Goal: Task Accomplishment & Management: Complete application form

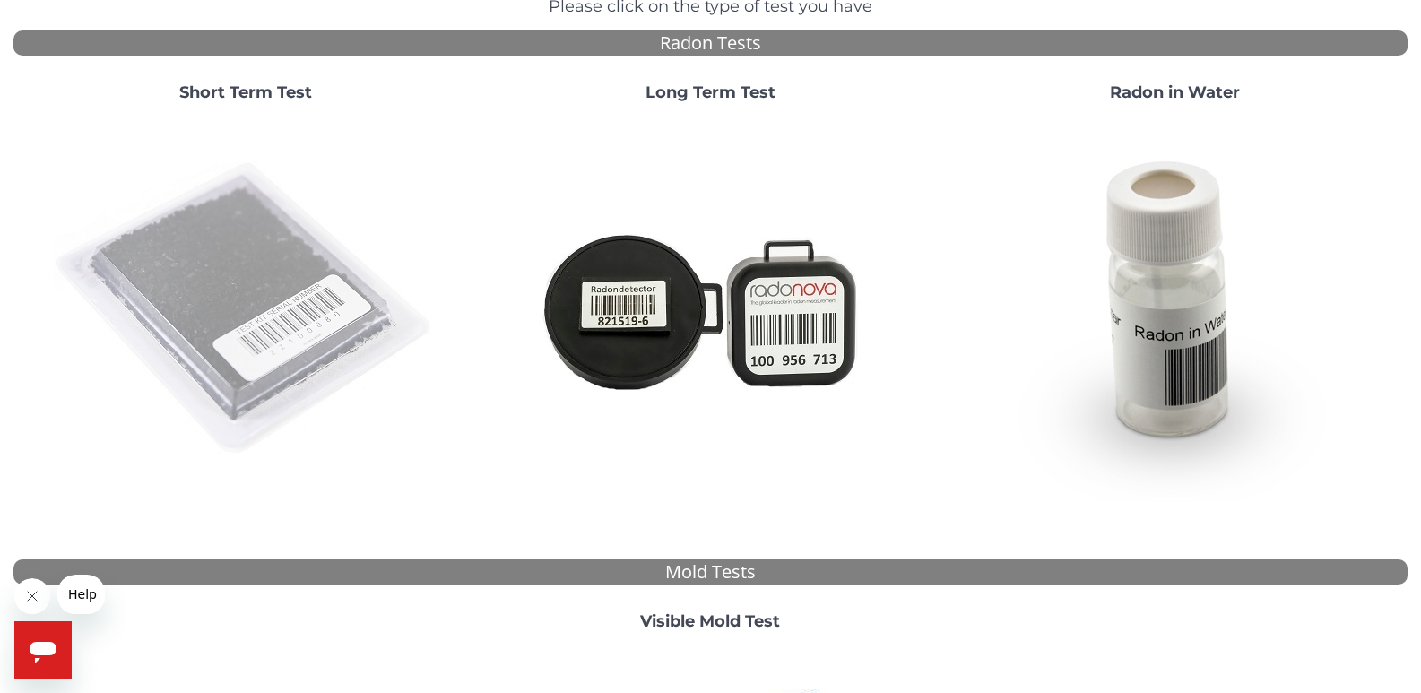
scroll to position [179, 0]
click at [186, 309] on img at bounding box center [245, 308] width 385 height 385
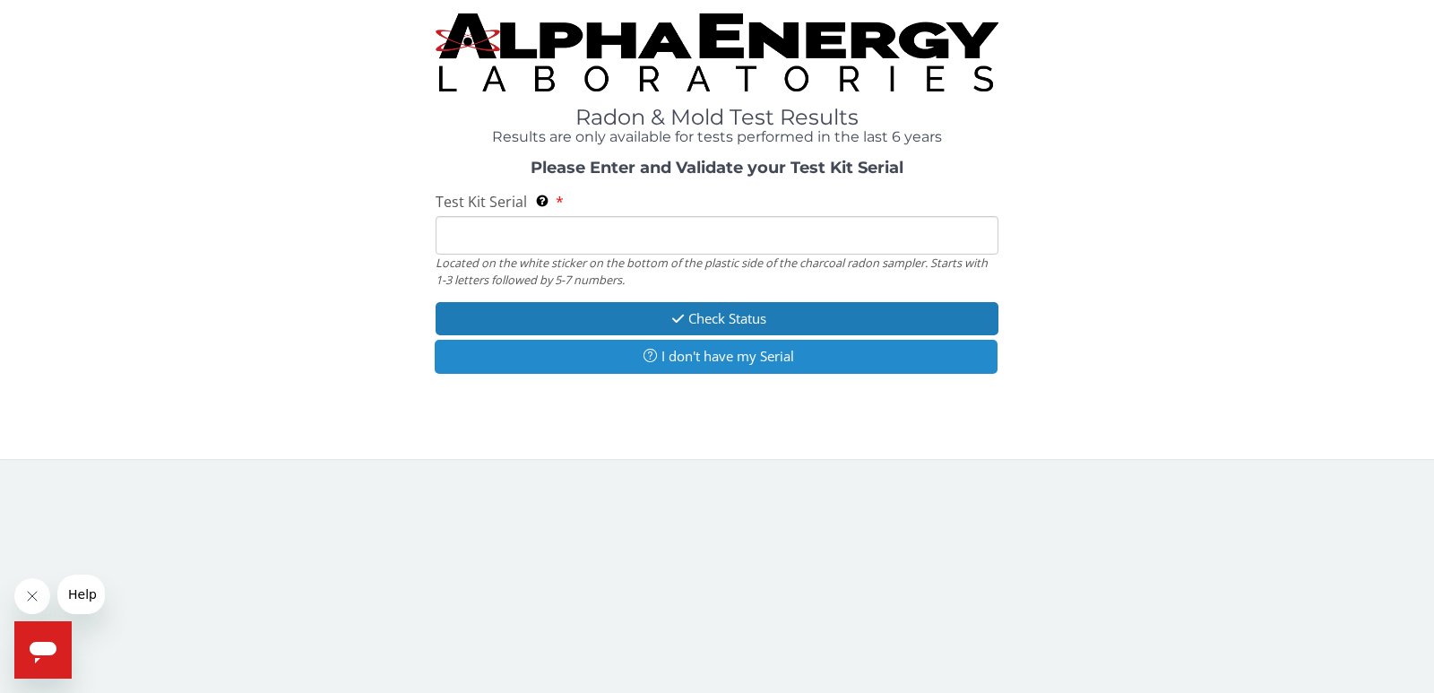
click at [777, 372] on button "I don't have my Serial" at bounding box center [716, 356] width 563 height 33
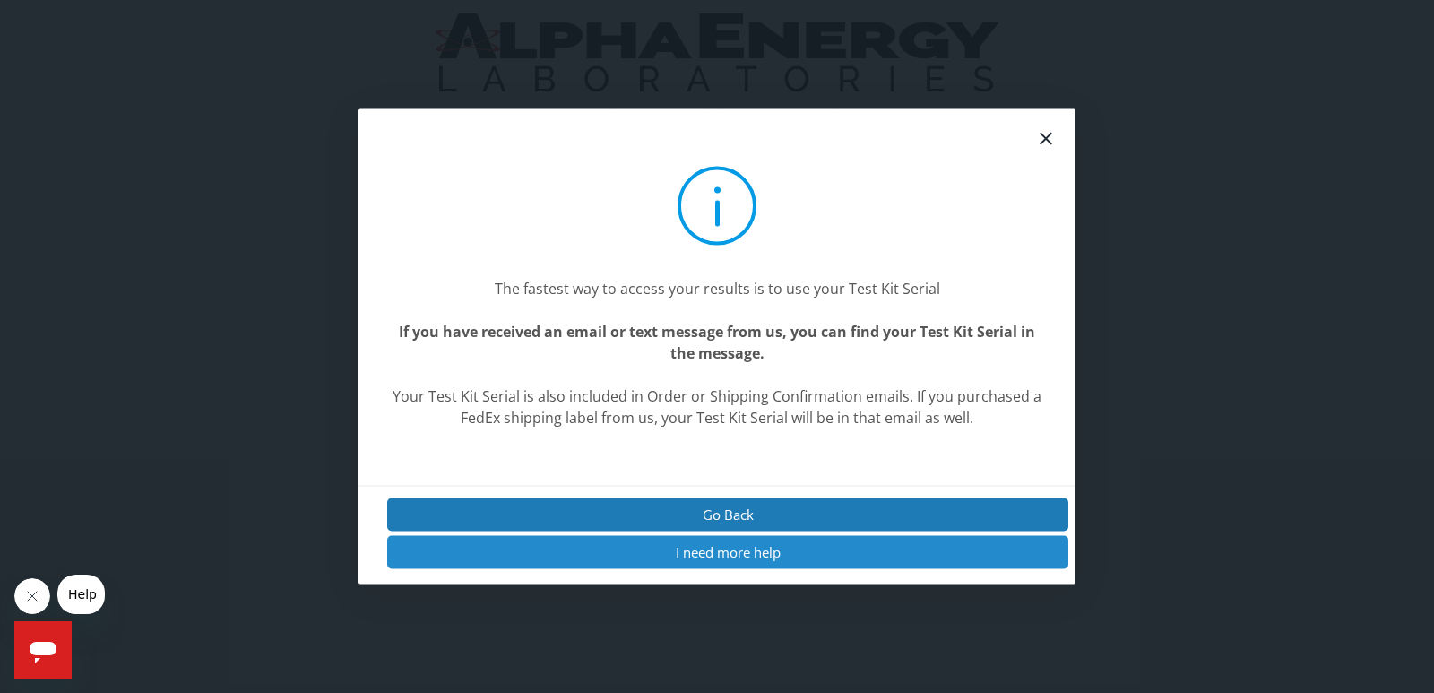
click at [756, 550] on button "I need more help" at bounding box center [727, 552] width 681 height 33
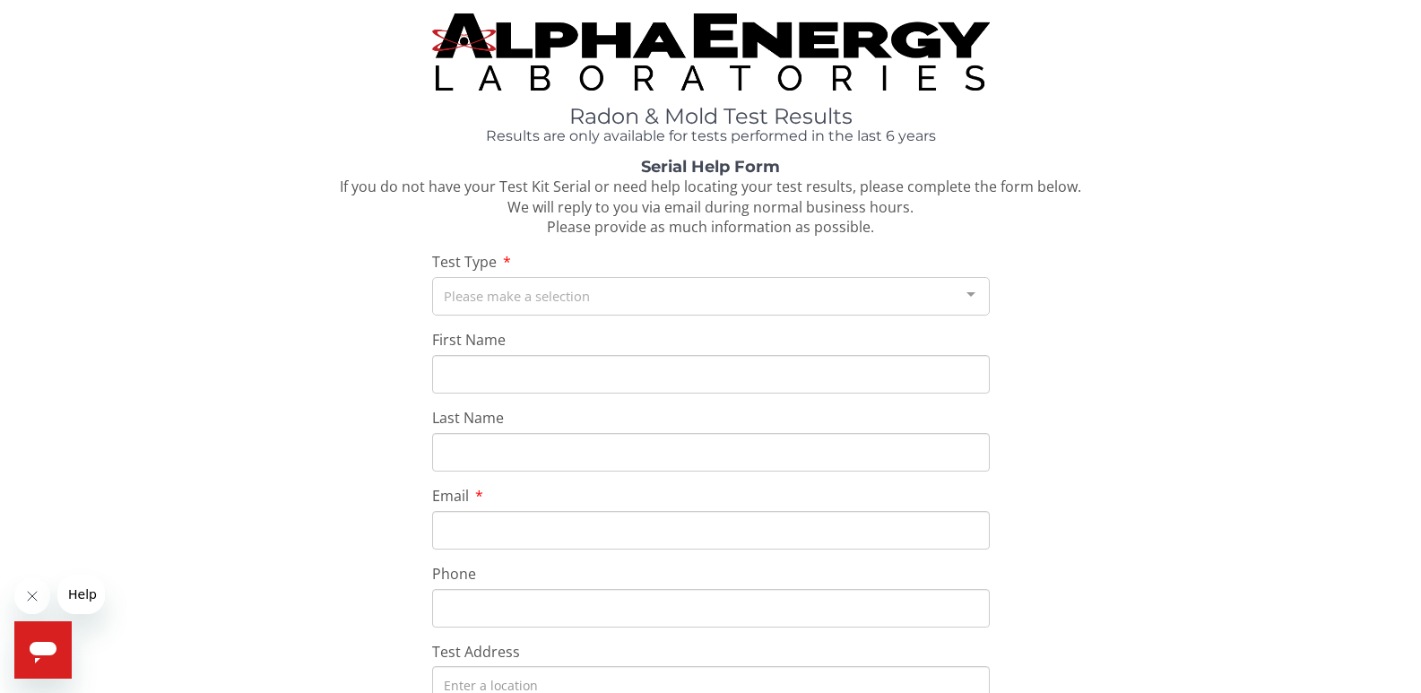
click at [561, 293] on div "Please make a selection" at bounding box center [710, 296] width 557 height 39
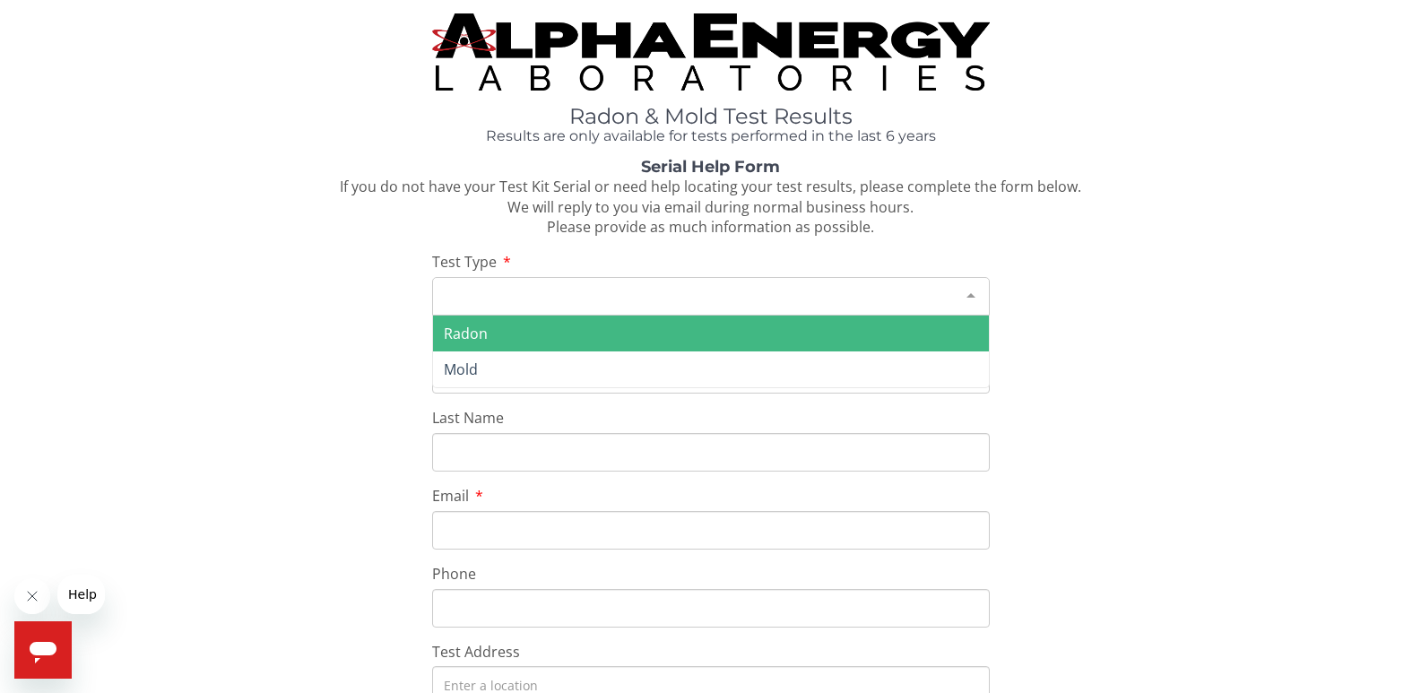
click at [531, 329] on span "Radon" at bounding box center [711, 333] width 556 height 36
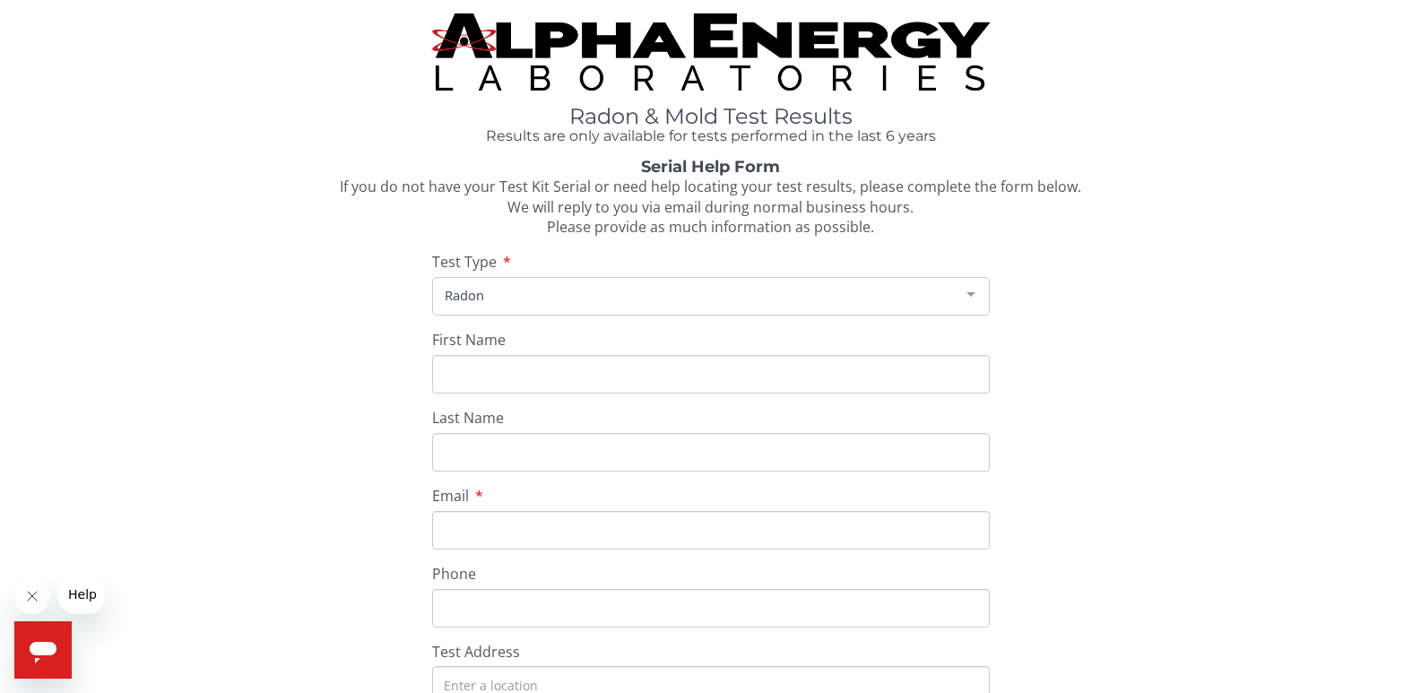
click at [510, 359] on input "First Name" at bounding box center [710, 374] width 557 height 39
type input "[PERSON_NAME]"
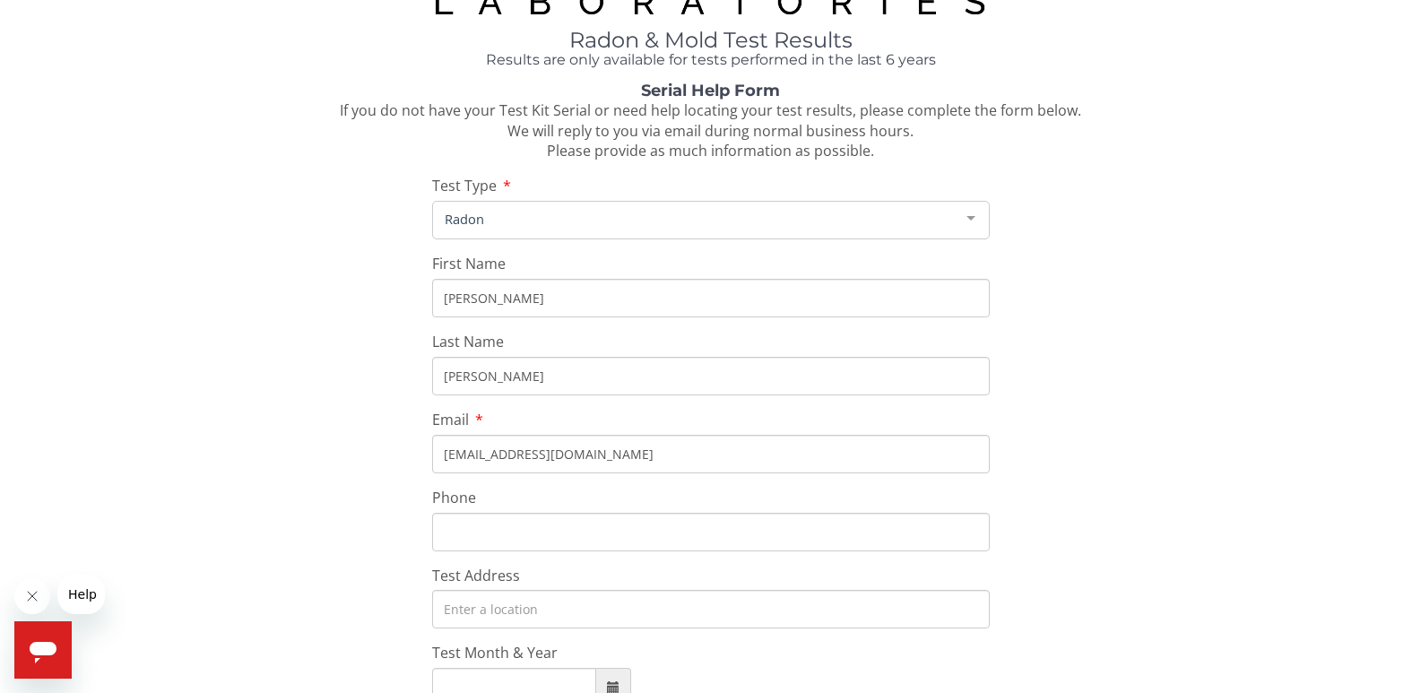
scroll to position [179, 0]
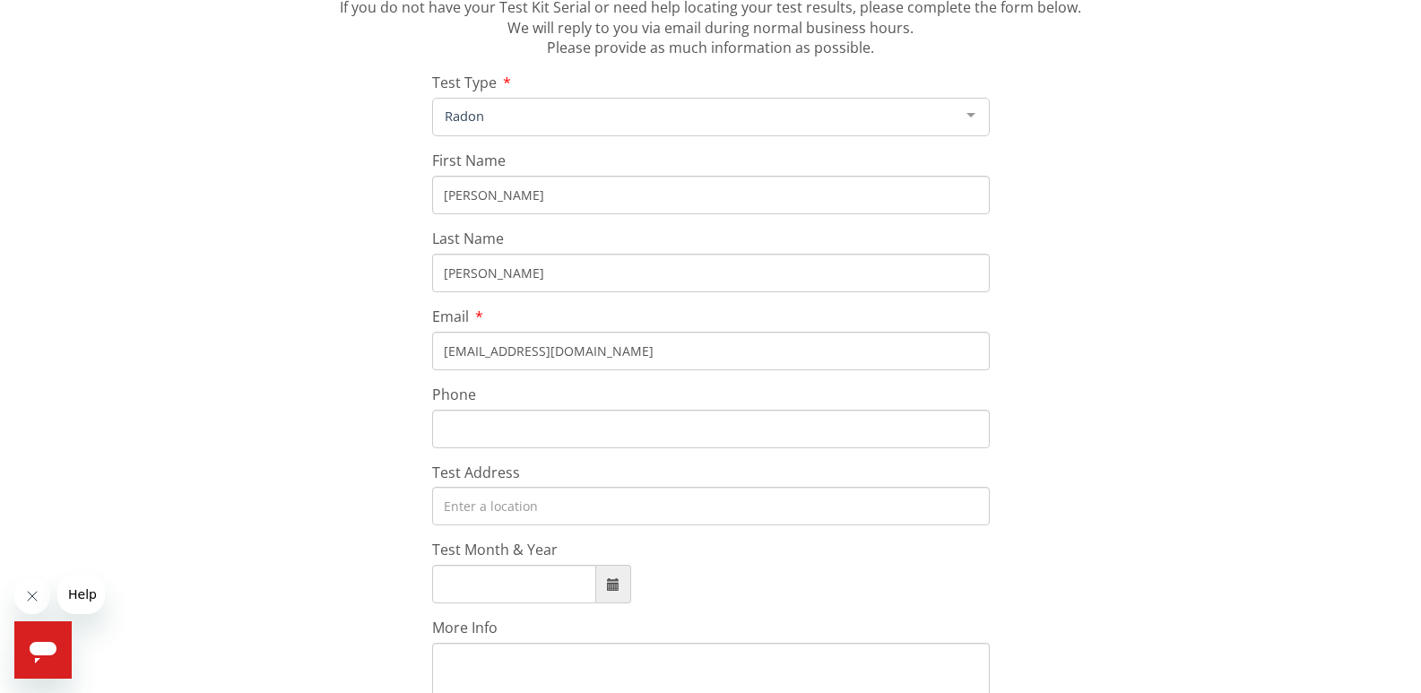
type input "[EMAIL_ADDRESS][DOMAIN_NAME]"
click at [457, 419] on input "Phone" at bounding box center [710, 429] width 557 height 39
type input "[PHONE_NUMBER]"
click at [518, 497] on input "Test Address" at bounding box center [710, 506] width 557 height 39
type input "[STREET_ADDRESS]"
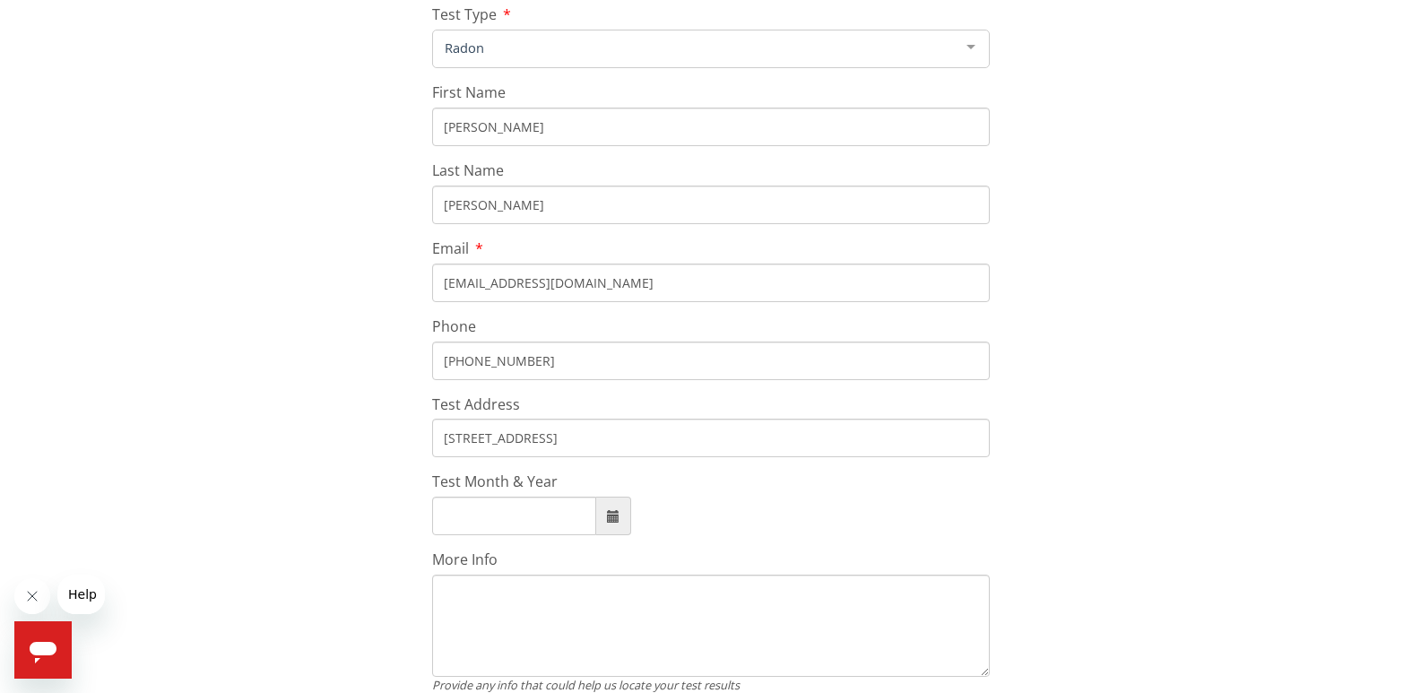
scroll to position [359, 0]
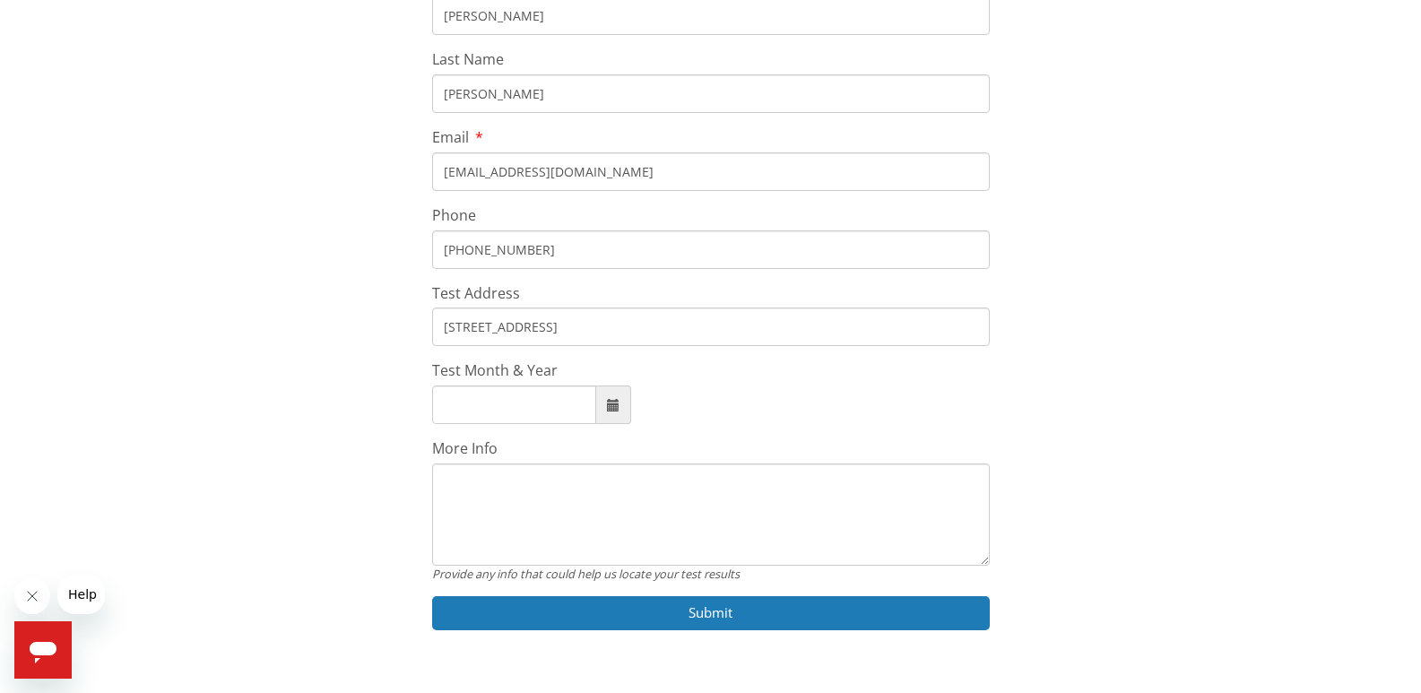
click at [608, 409] on span at bounding box center [613, 404] width 35 height 39
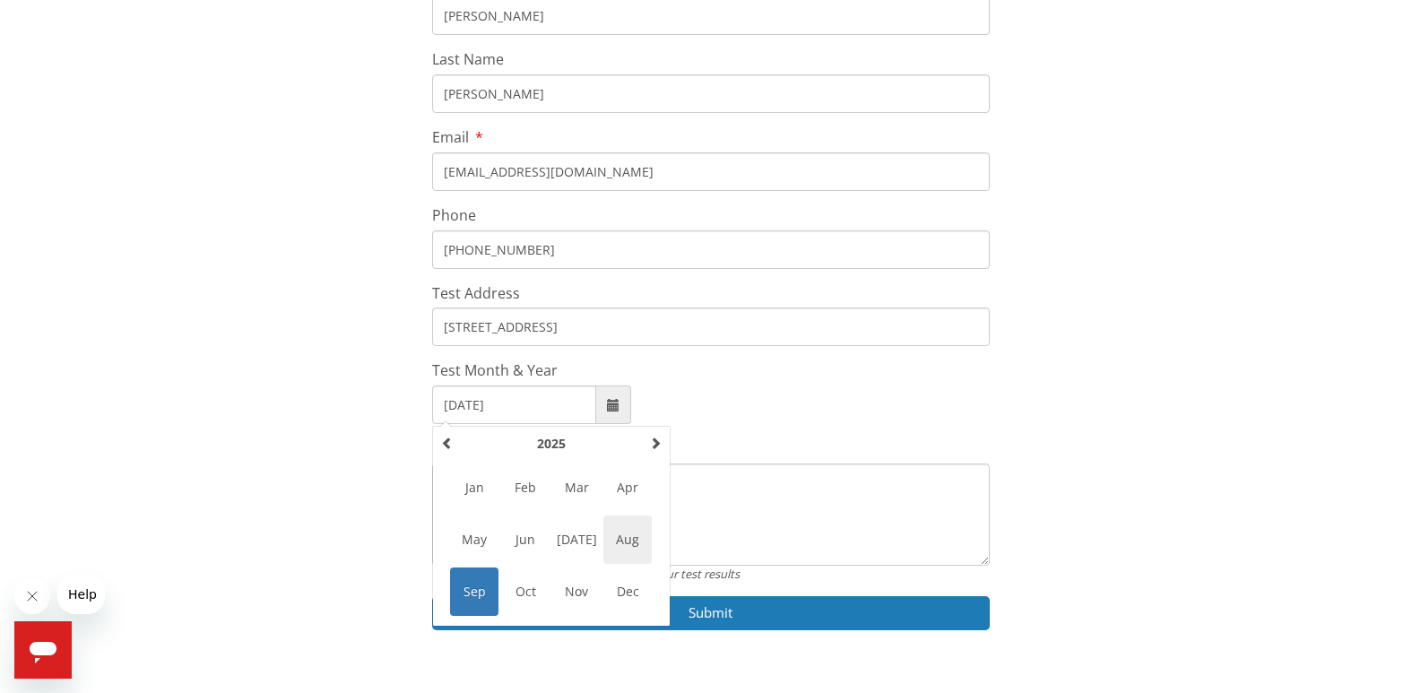
click at [622, 549] on span "Aug" at bounding box center [627, 539] width 48 height 48
type input "[DATE]"
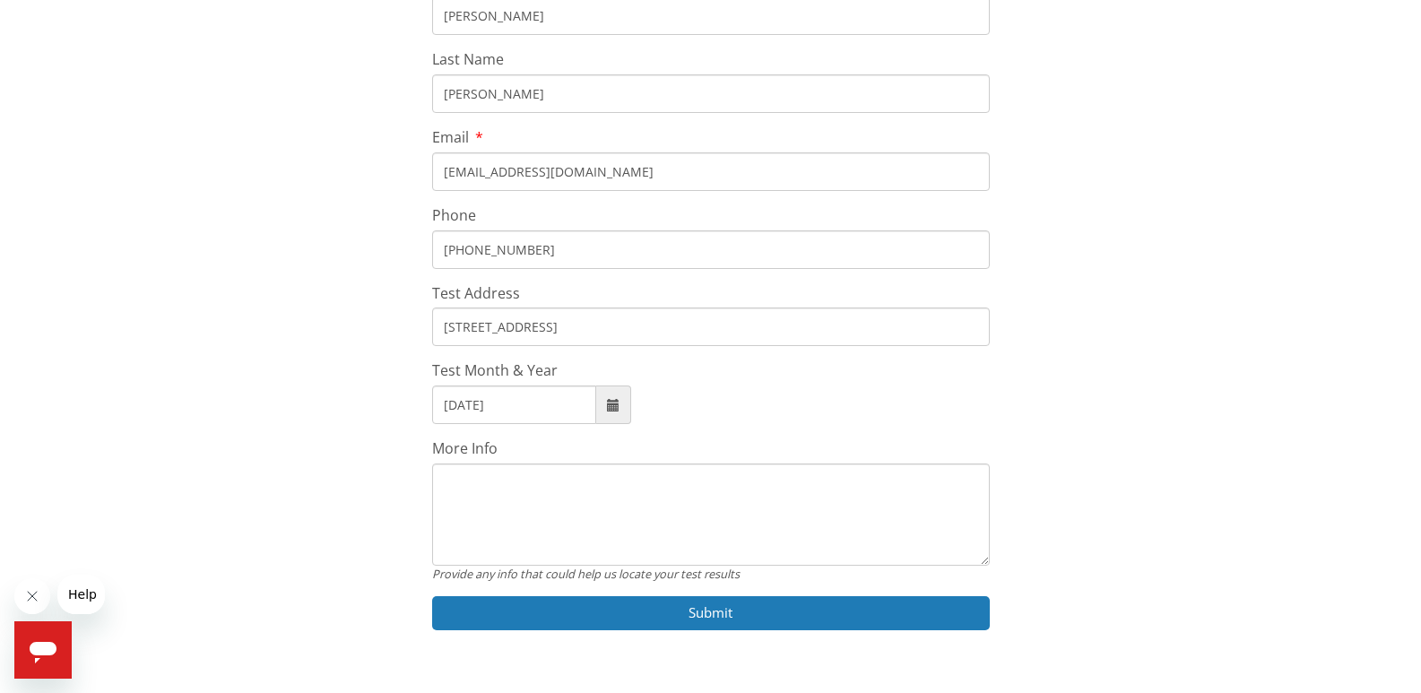
click at [557, 497] on textarea "More Info" at bounding box center [710, 514] width 557 height 102
type textarea "i"
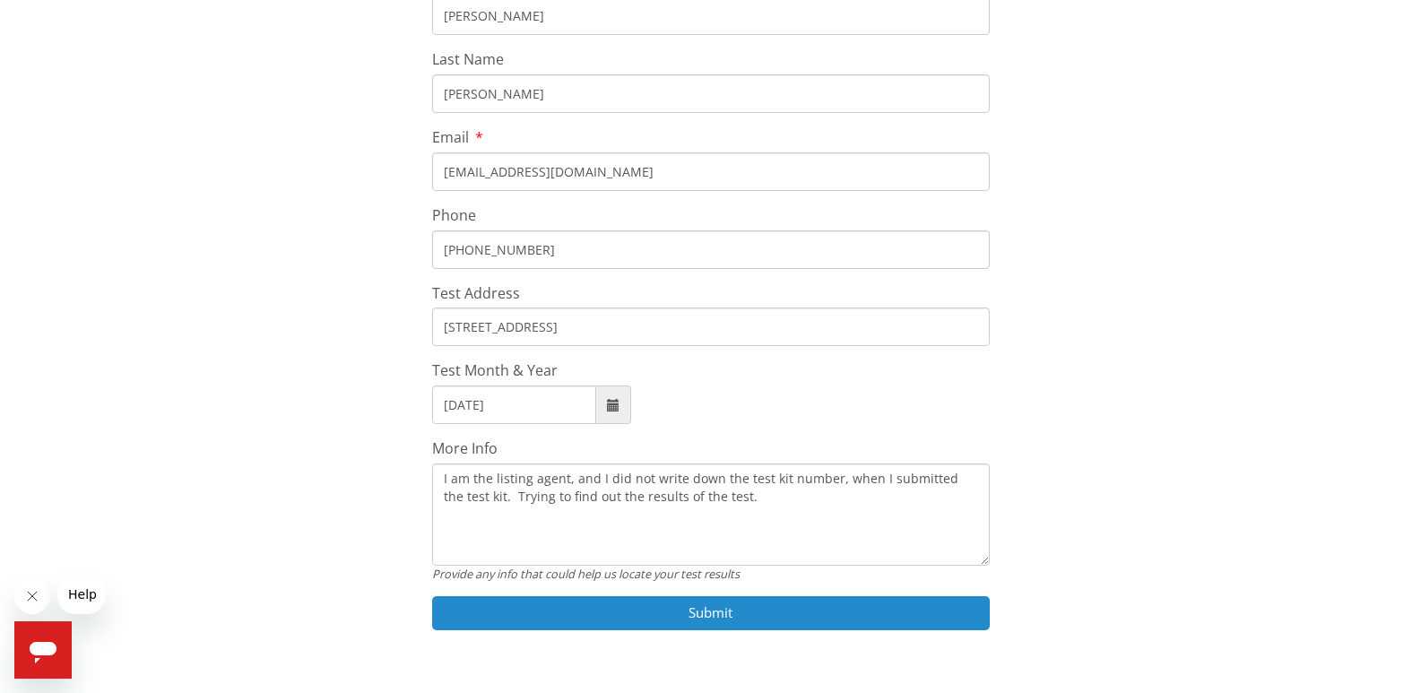
type textarea "I am the listing agent, and I did not write down the test kit number, when I su…"
click at [629, 625] on button "Submit" at bounding box center [710, 612] width 557 height 33
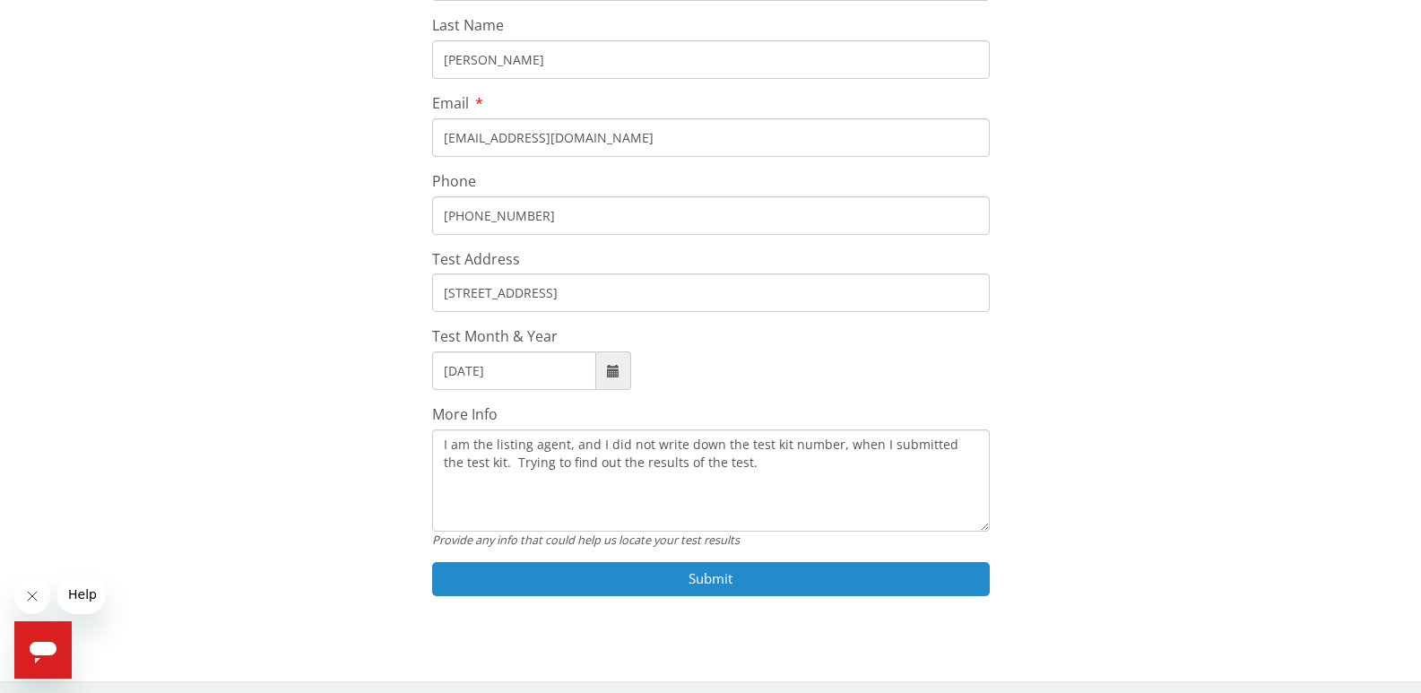
scroll to position [399, 0]
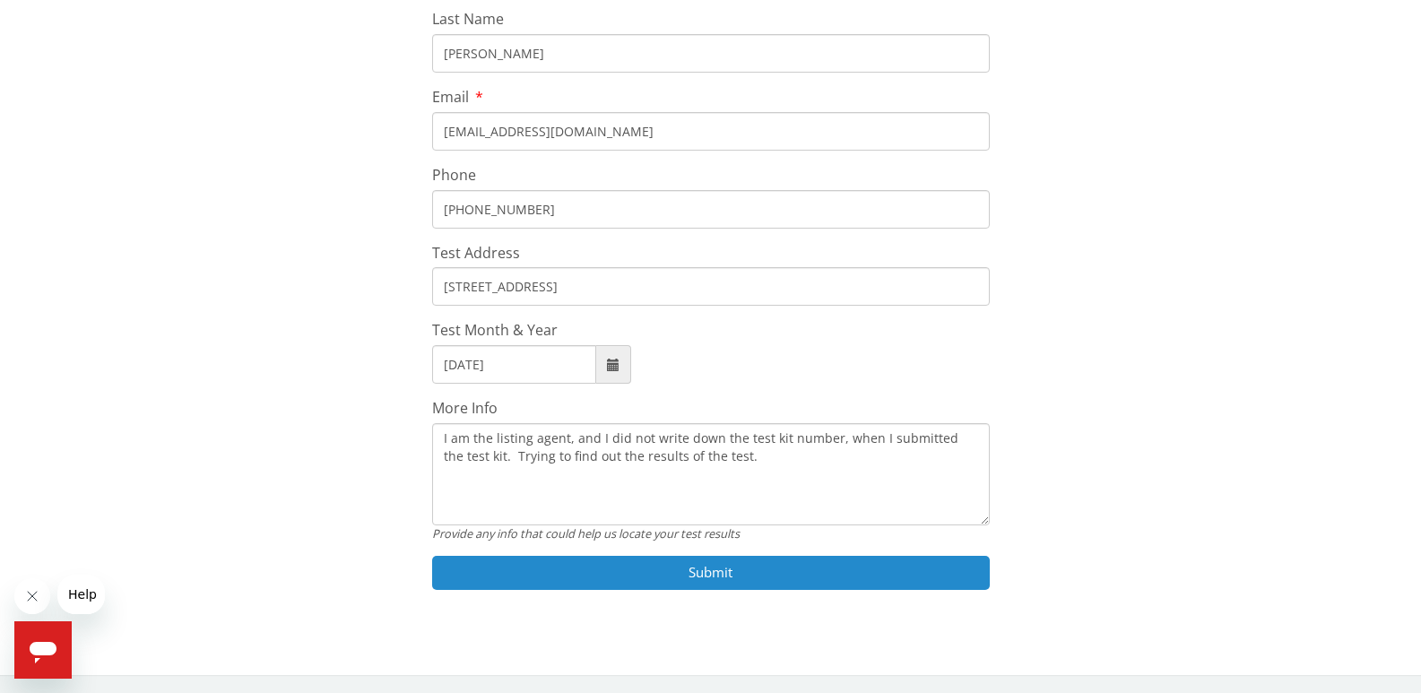
click at [569, 568] on button "Submit" at bounding box center [710, 572] width 557 height 33
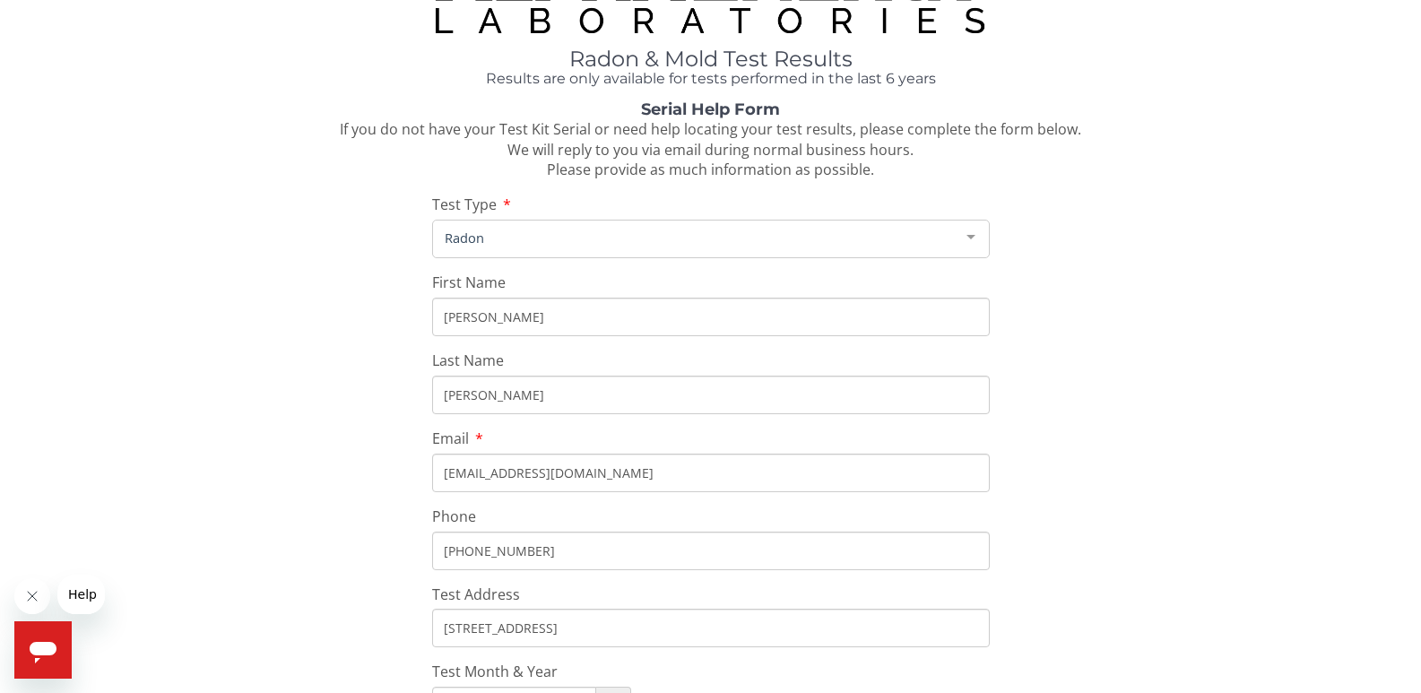
scroll to position [0, 0]
